Goal: Find specific page/section: Find specific page/section

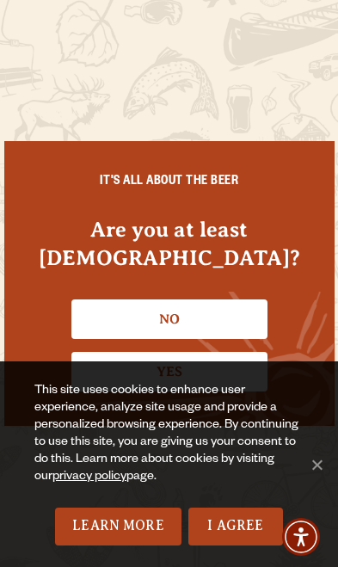
click at [247, 532] on link "I Agree" at bounding box center [235, 526] width 95 height 38
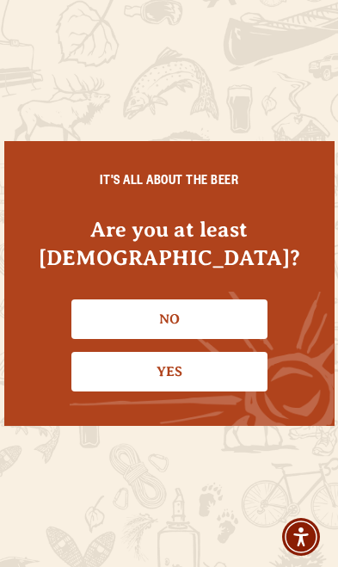
click at [229, 374] on link "Yes" at bounding box center [169, 372] width 196 height 40
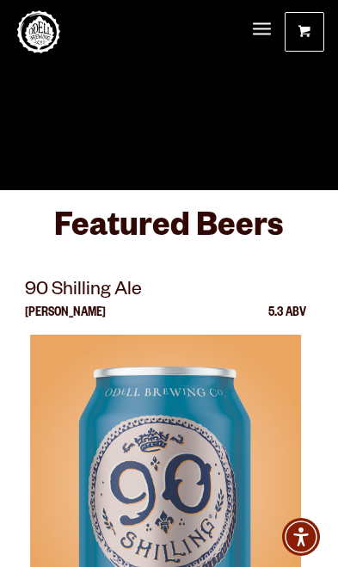
click at [263, 30] on span "Menu" at bounding box center [262, 29] width 18 height 4
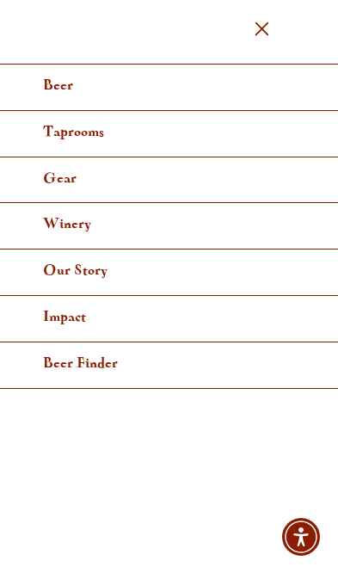
click at [223, 83] on link "Beer" at bounding box center [169, 88] width 338 height 46
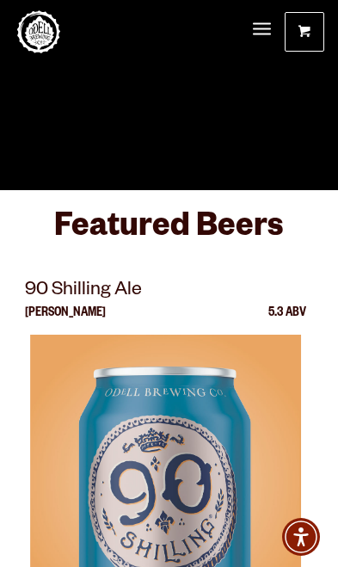
click at [256, 28] on span "Menu" at bounding box center [262, 29] width 18 height 2
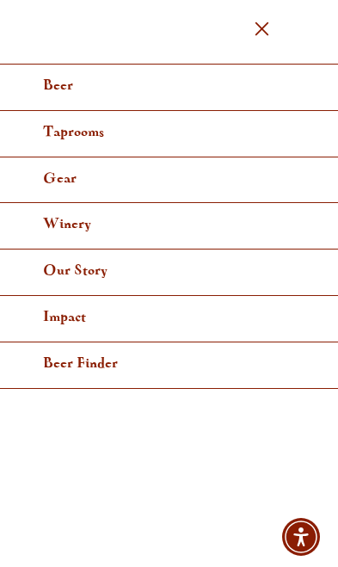
click at [270, 30] on span "Menu" at bounding box center [262, 29] width 18 height 4
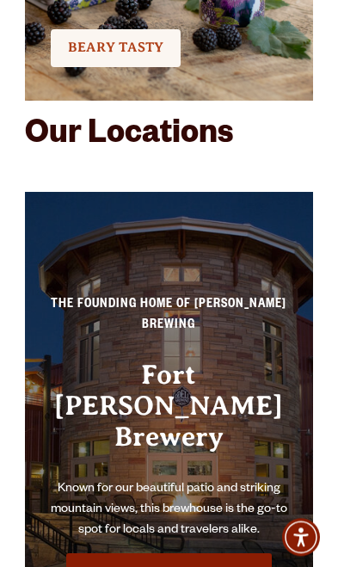
scroll to position [5547, 0]
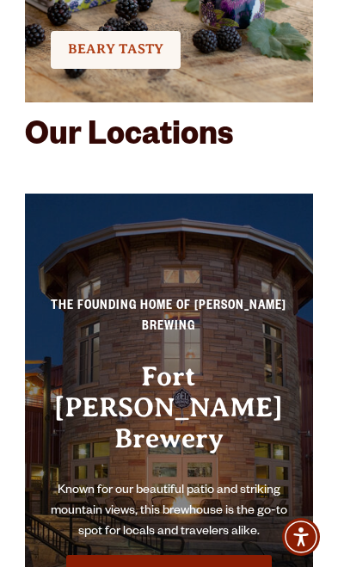
click at [241, 555] on link "Visit this Brewhouse" at bounding box center [169, 576] width 206 height 43
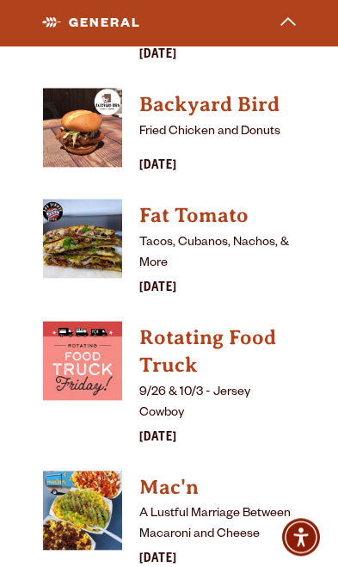
scroll to position [7429, 0]
click at [108, 470] on img "View Mac'n details (opens in a new window)" at bounding box center [82, 509] width 79 height 79
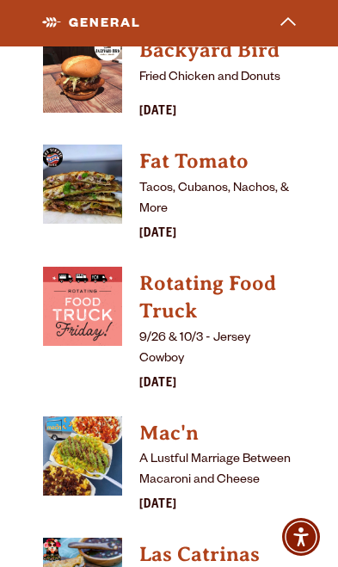
click at [175, 420] on h4 "Mac'n" at bounding box center [217, 434] width 156 height 28
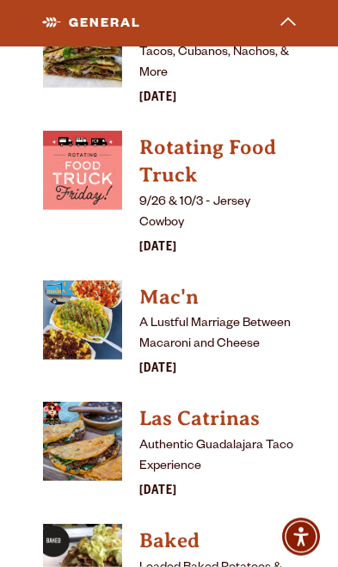
scroll to position [7621, 0]
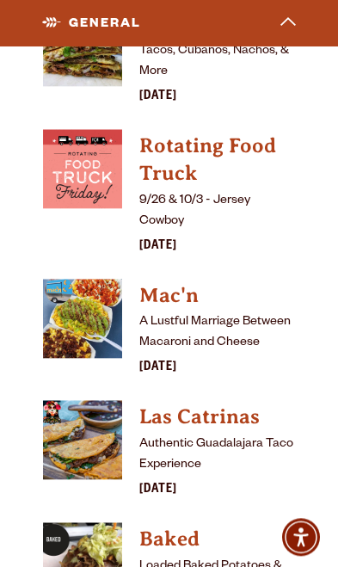
click at [95, 400] on img "View Las Catrinas details (opens in a new window)" at bounding box center [82, 439] width 79 height 79
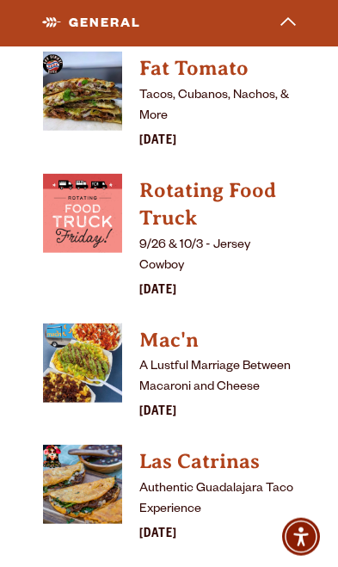
scroll to position [7577, 0]
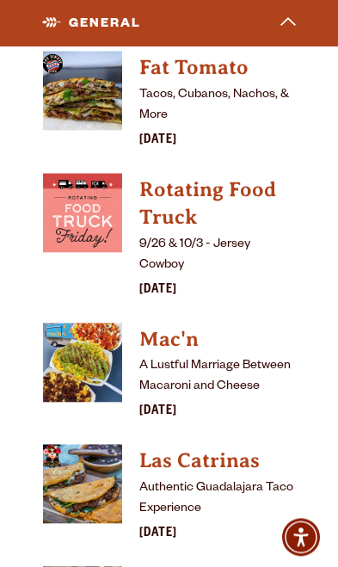
click at [87, 444] on img "View Las Catrinas details (opens in a new window)" at bounding box center [82, 483] width 79 height 79
